Goal: Information Seeking & Learning: Learn about a topic

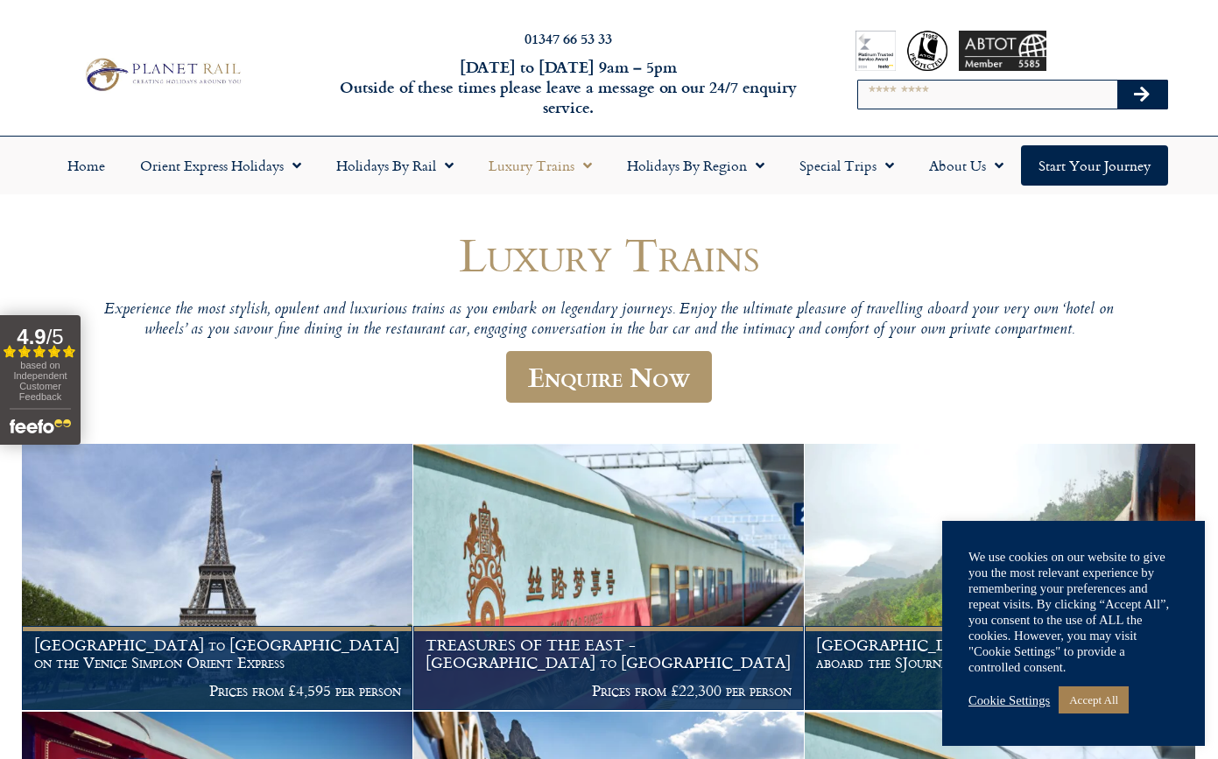
scroll to position [438, 0]
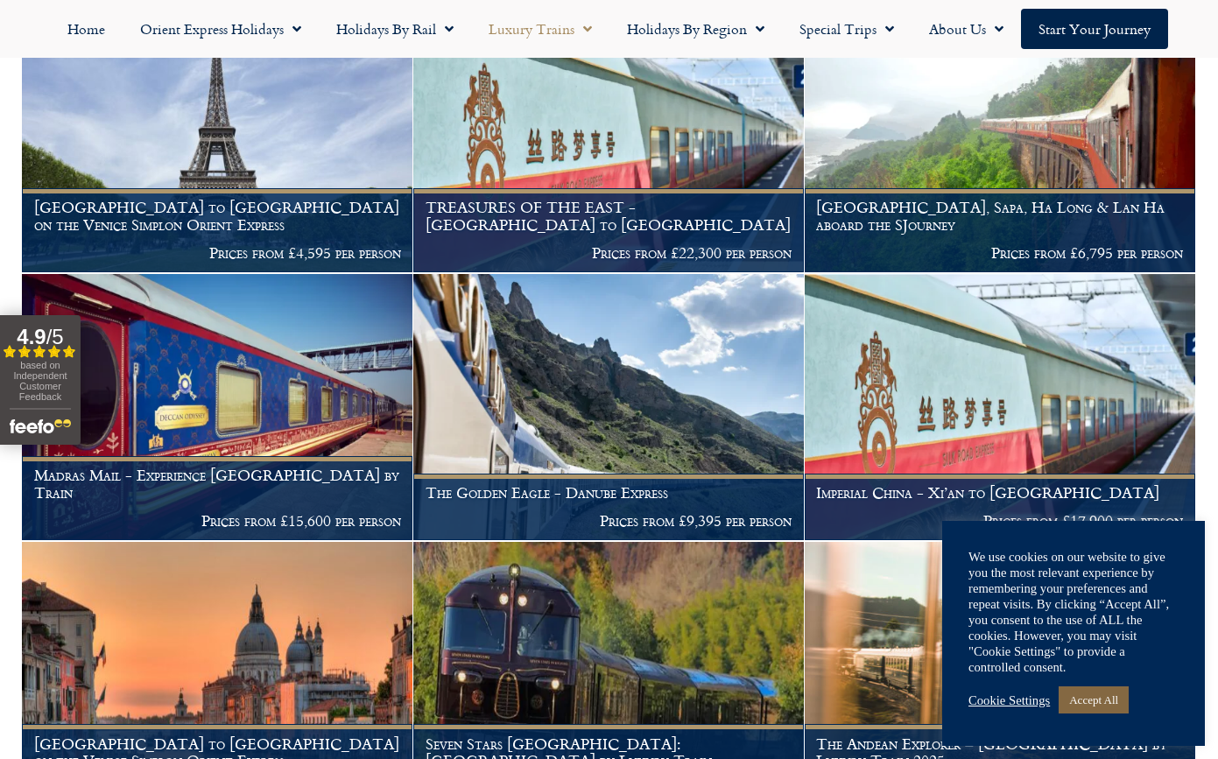
click at [1092, 698] on link "Accept All" at bounding box center [1093, 699] width 70 height 27
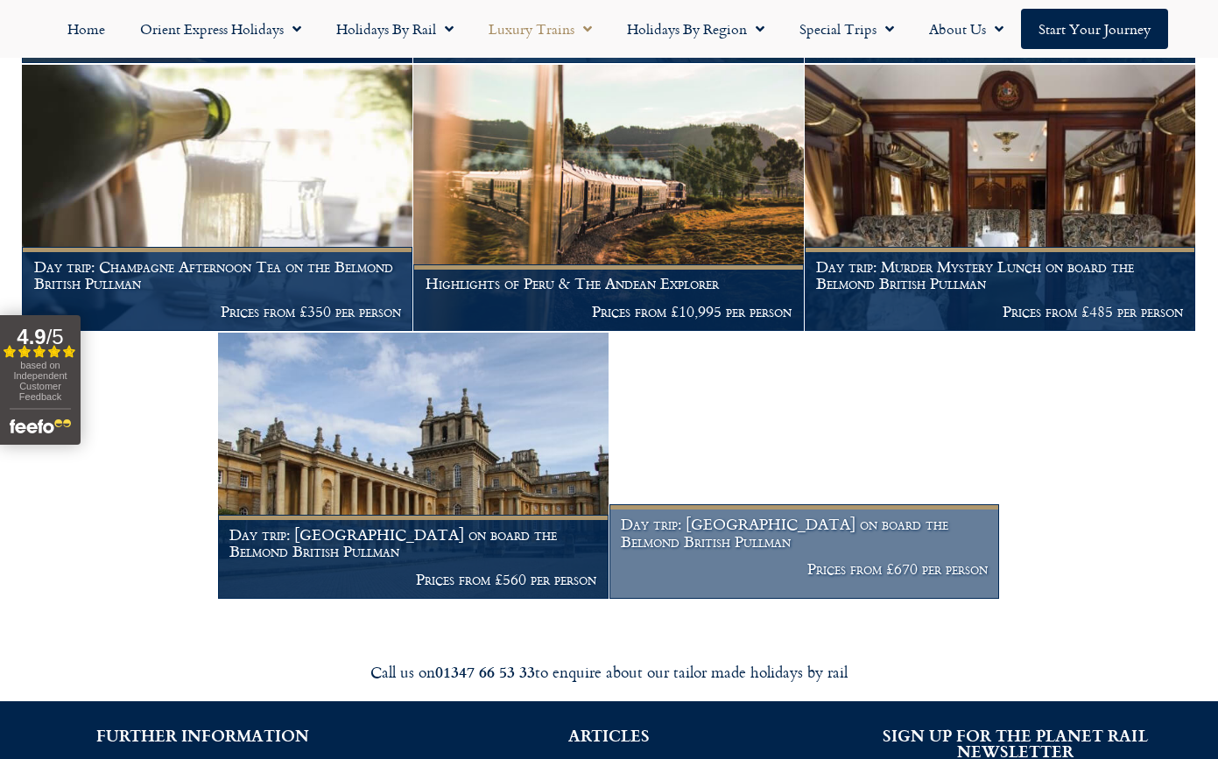
scroll to position [3064, 0]
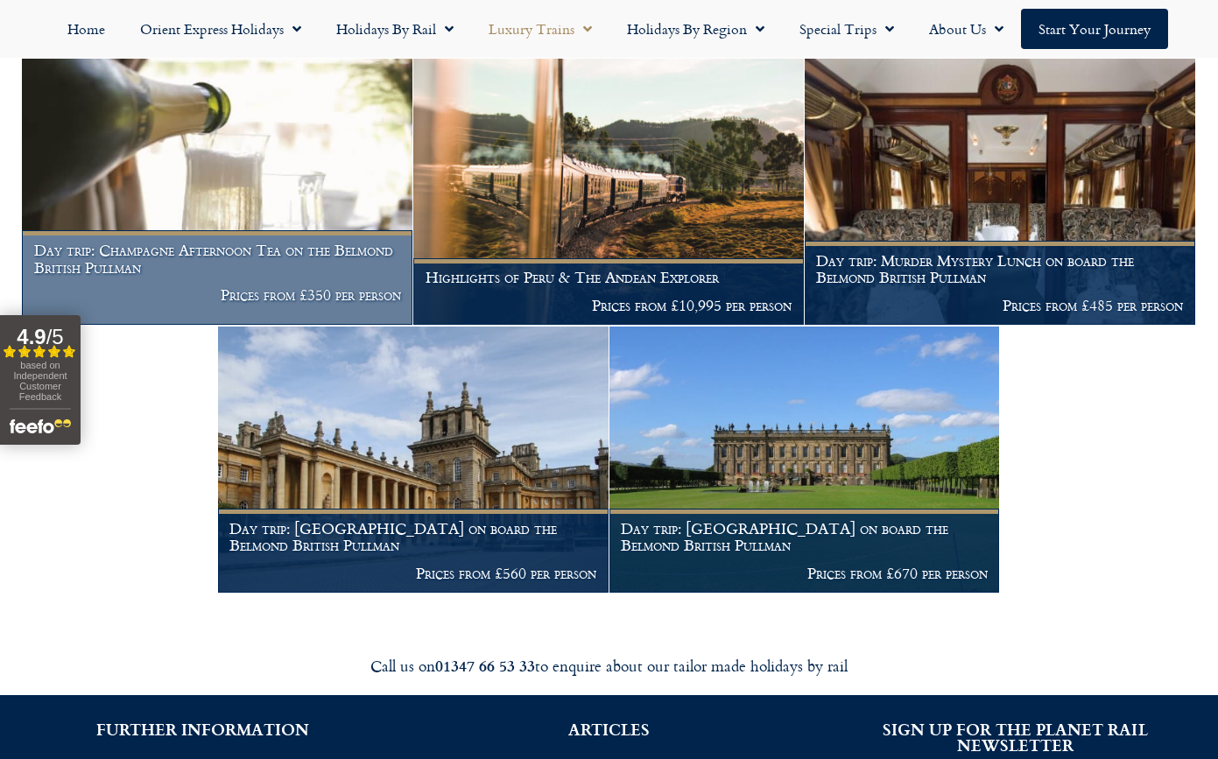
click at [322, 218] on img at bounding box center [217, 192] width 390 height 266
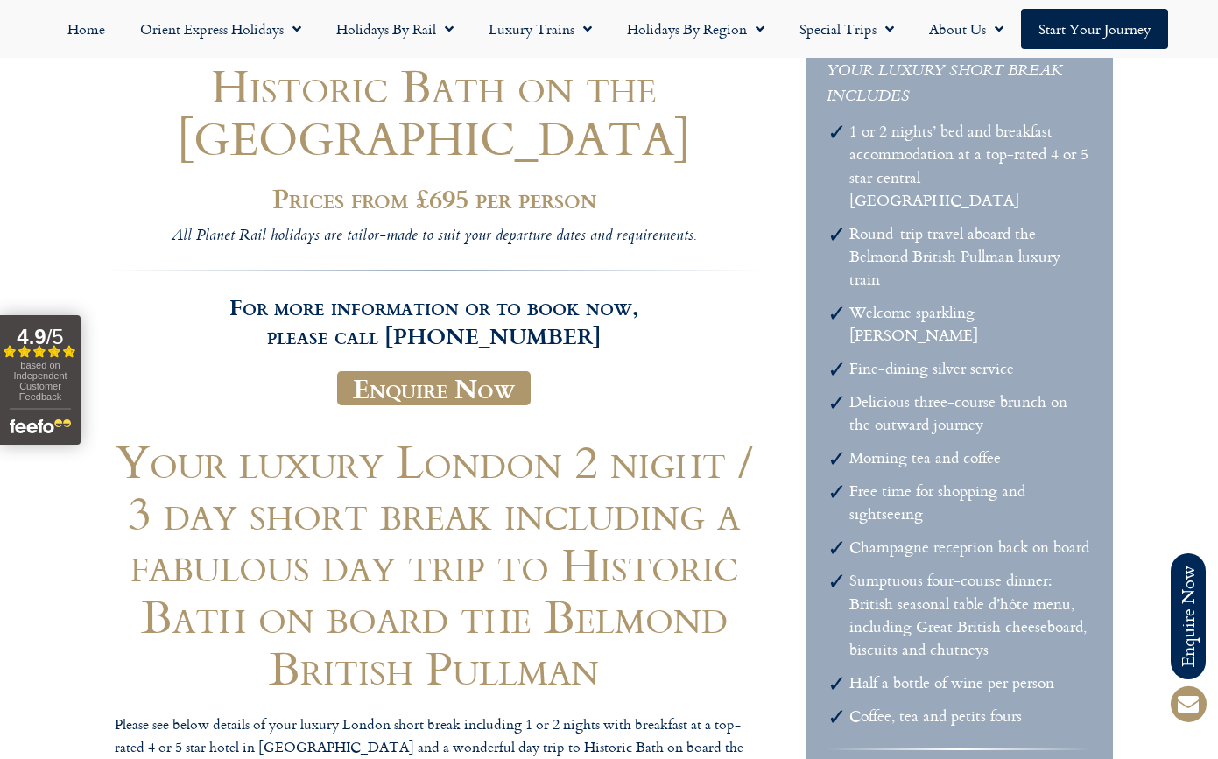
scroll to position [88, 0]
